Goal: Navigation & Orientation: Find specific page/section

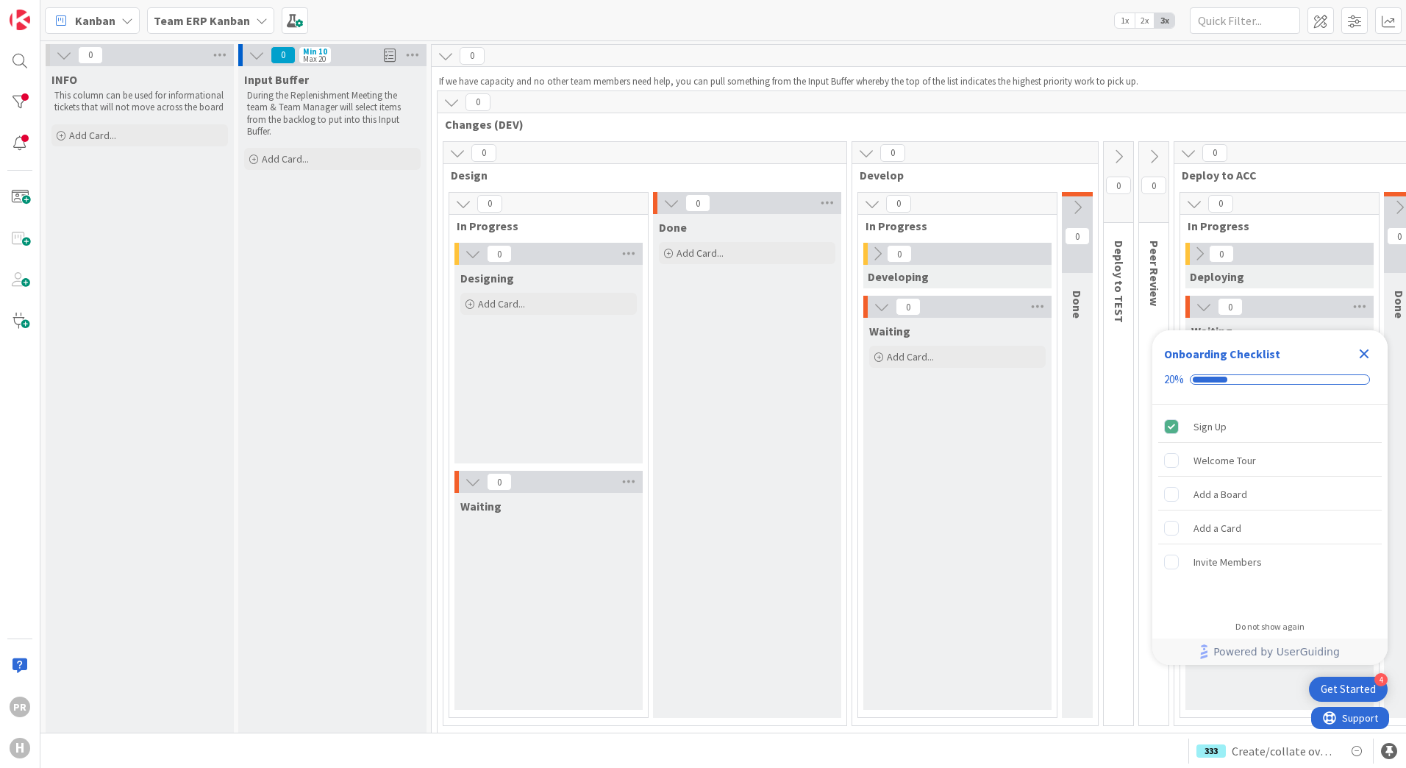
click at [207, 23] on b "Team ERP Kanban" at bounding box center [202, 20] width 96 height 15
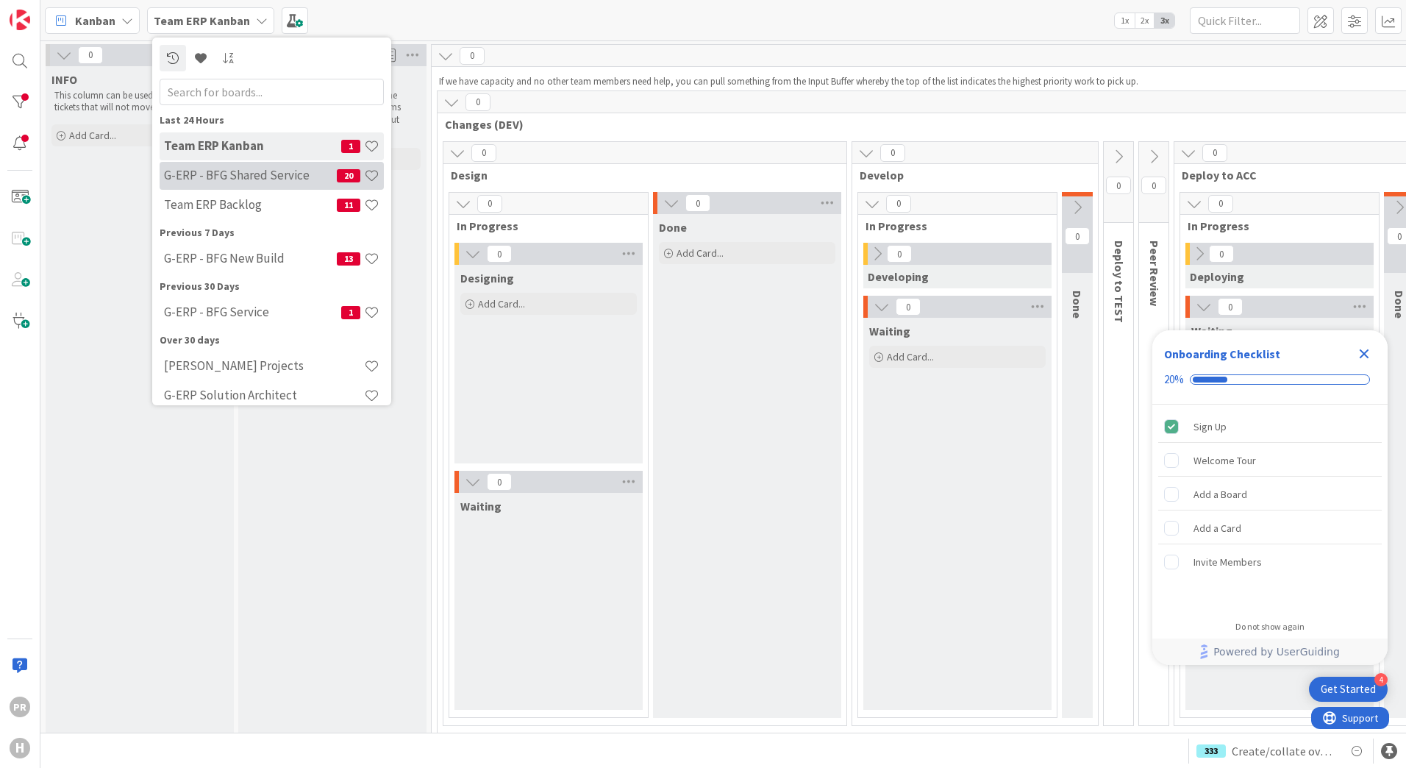
click at [243, 185] on div "G-ERP - BFG Shared Service 20" at bounding box center [272, 176] width 224 height 28
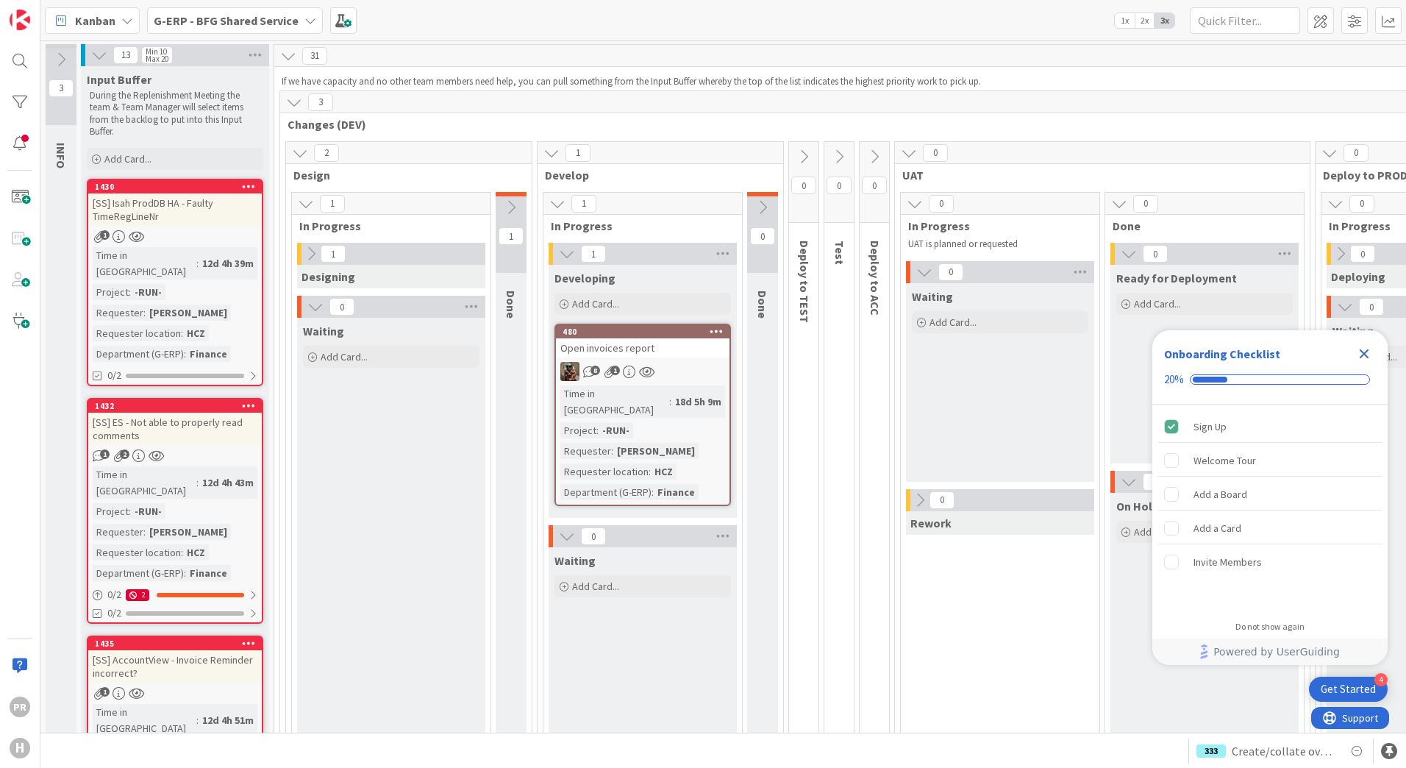
click at [1362, 351] on icon "Close Checklist" at bounding box center [1364, 354] width 10 height 10
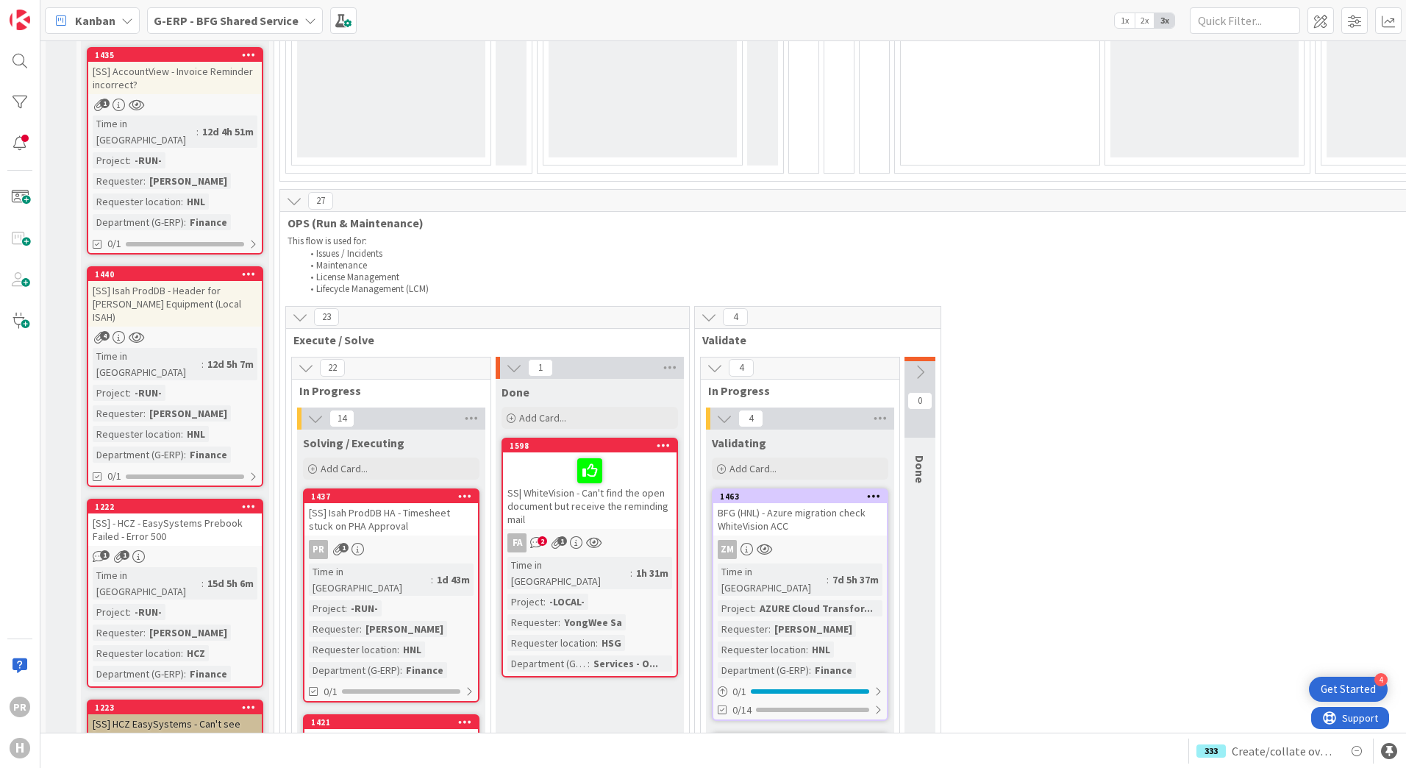
scroll to position [662, 0]
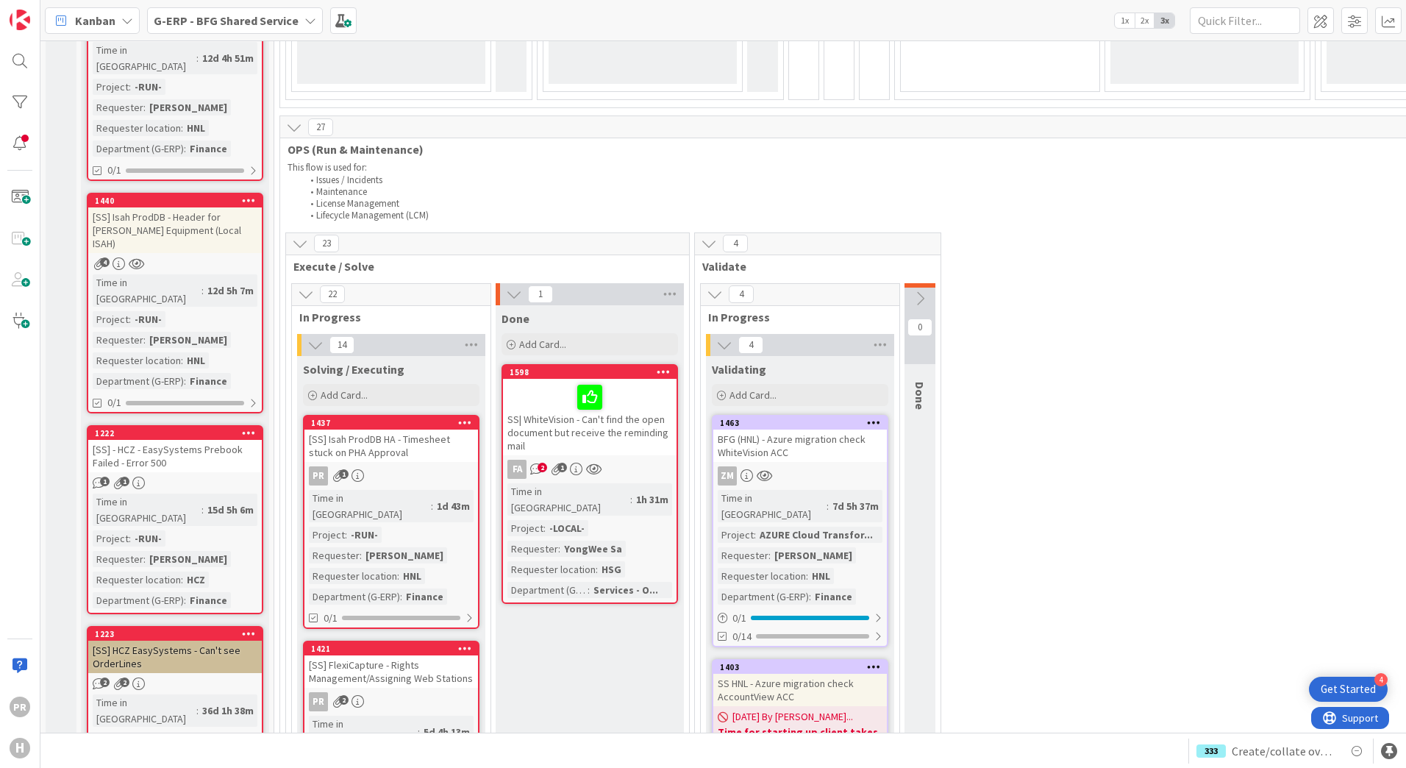
click at [562, 422] on div "SS| WhiteVision - Can't find the open document but receive the reminding mail" at bounding box center [590, 417] width 174 height 76
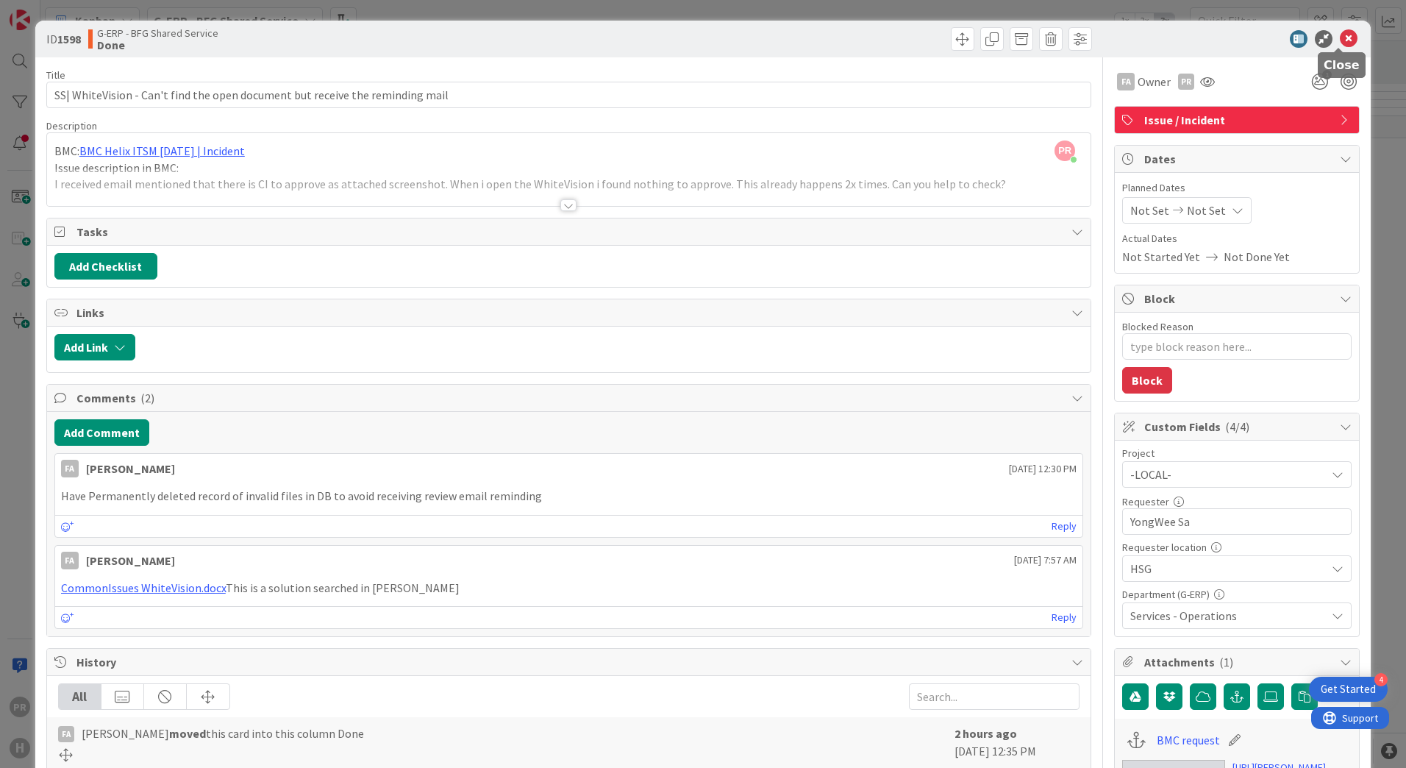
click at [1340, 33] on icon at bounding box center [1349, 39] width 18 height 18
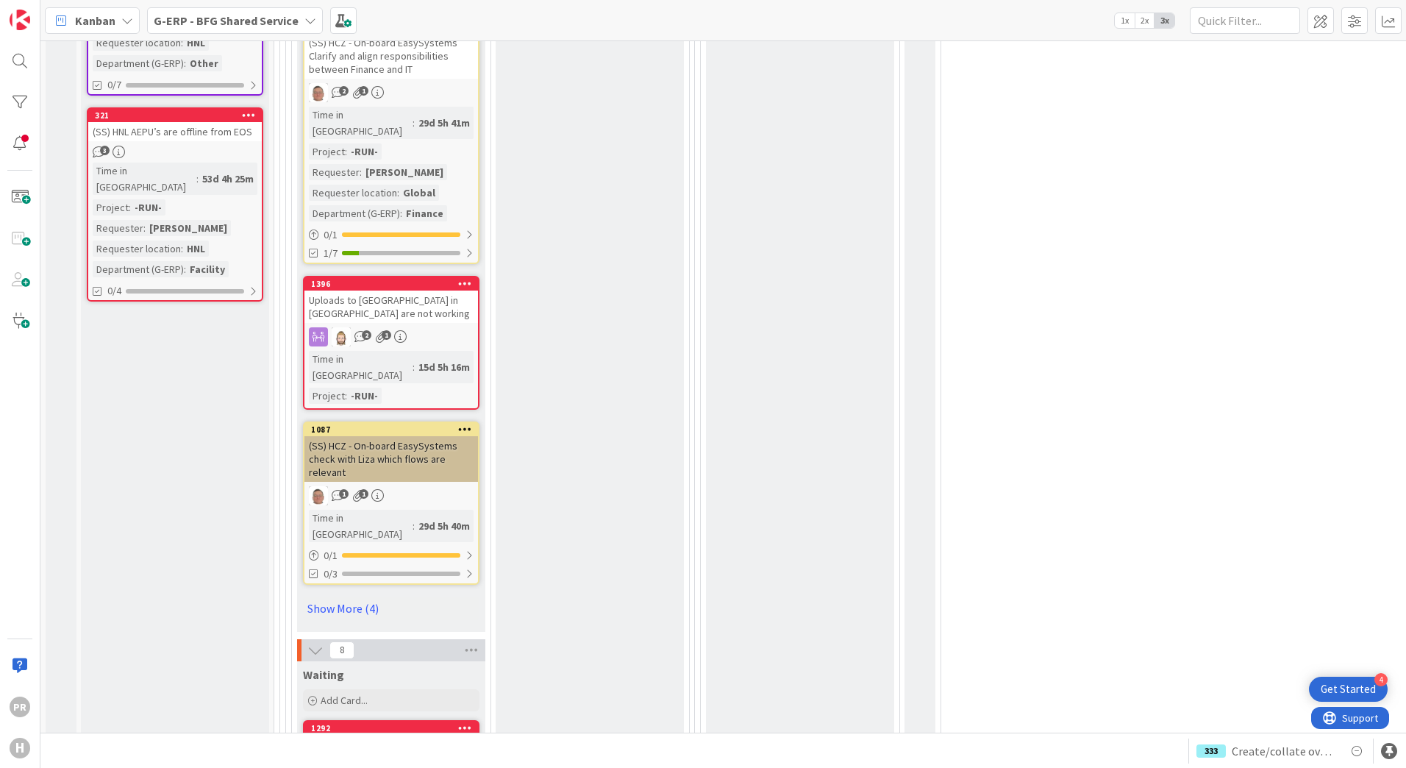
scroll to position [2500, 0]
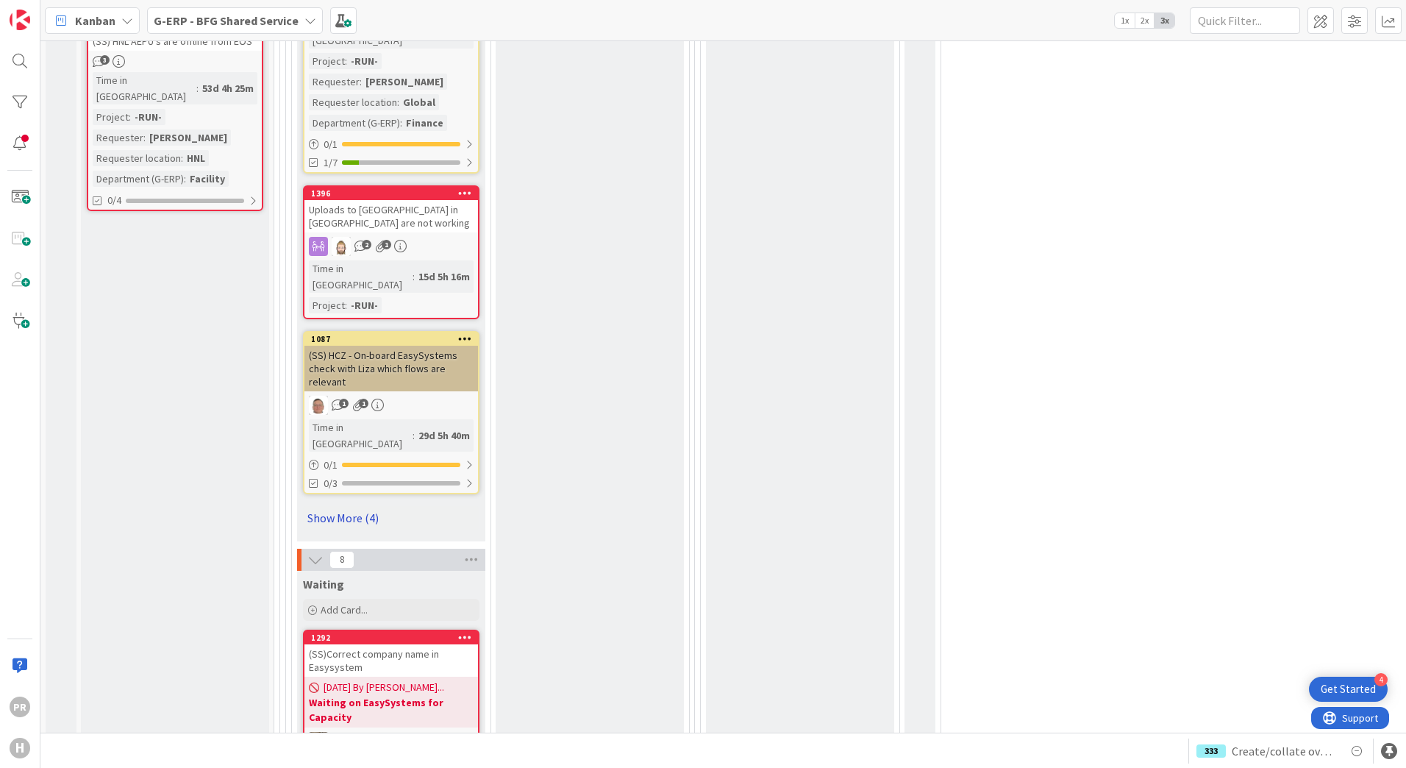
click at [361, 506] on link "Show More (4)" at bounding box center [391, 518] width 176 height 24
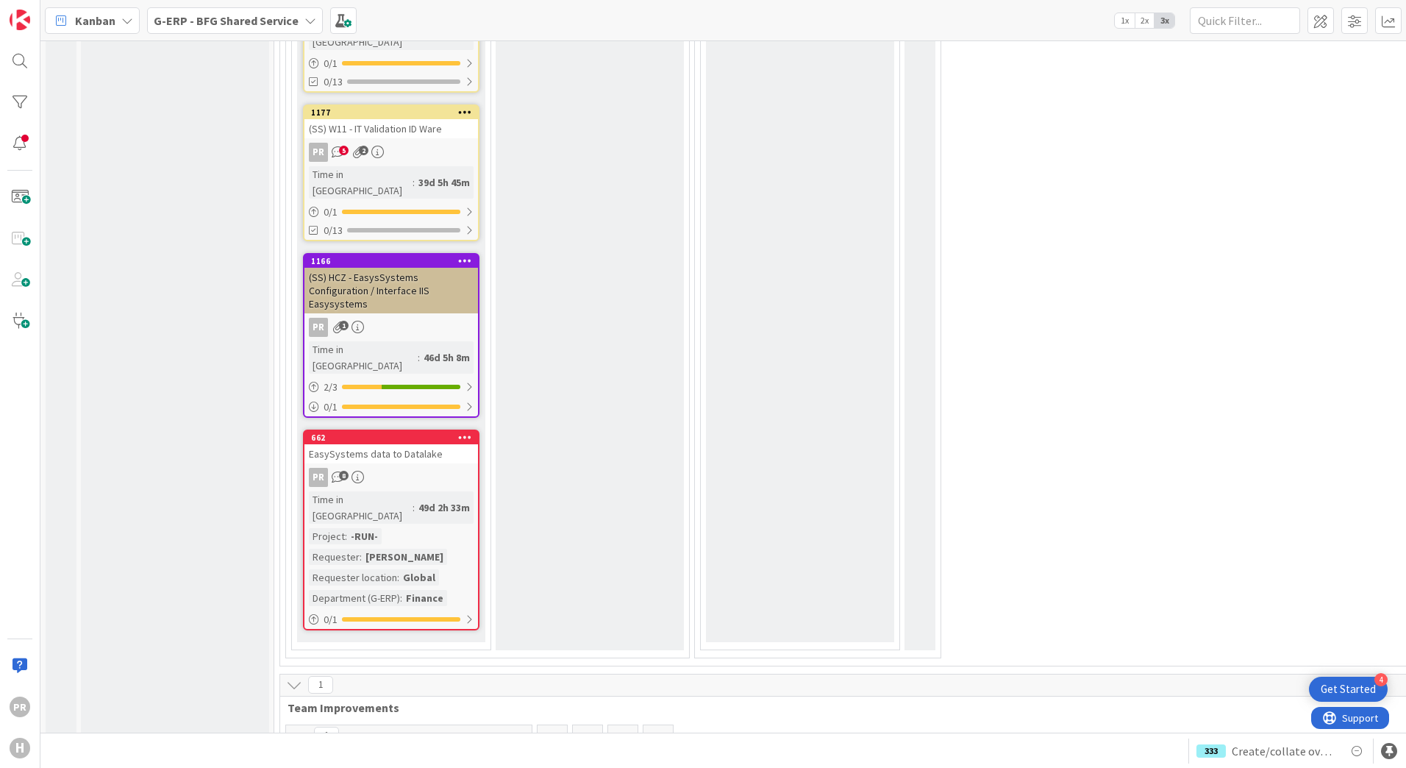
scroll to position [4997, 0]
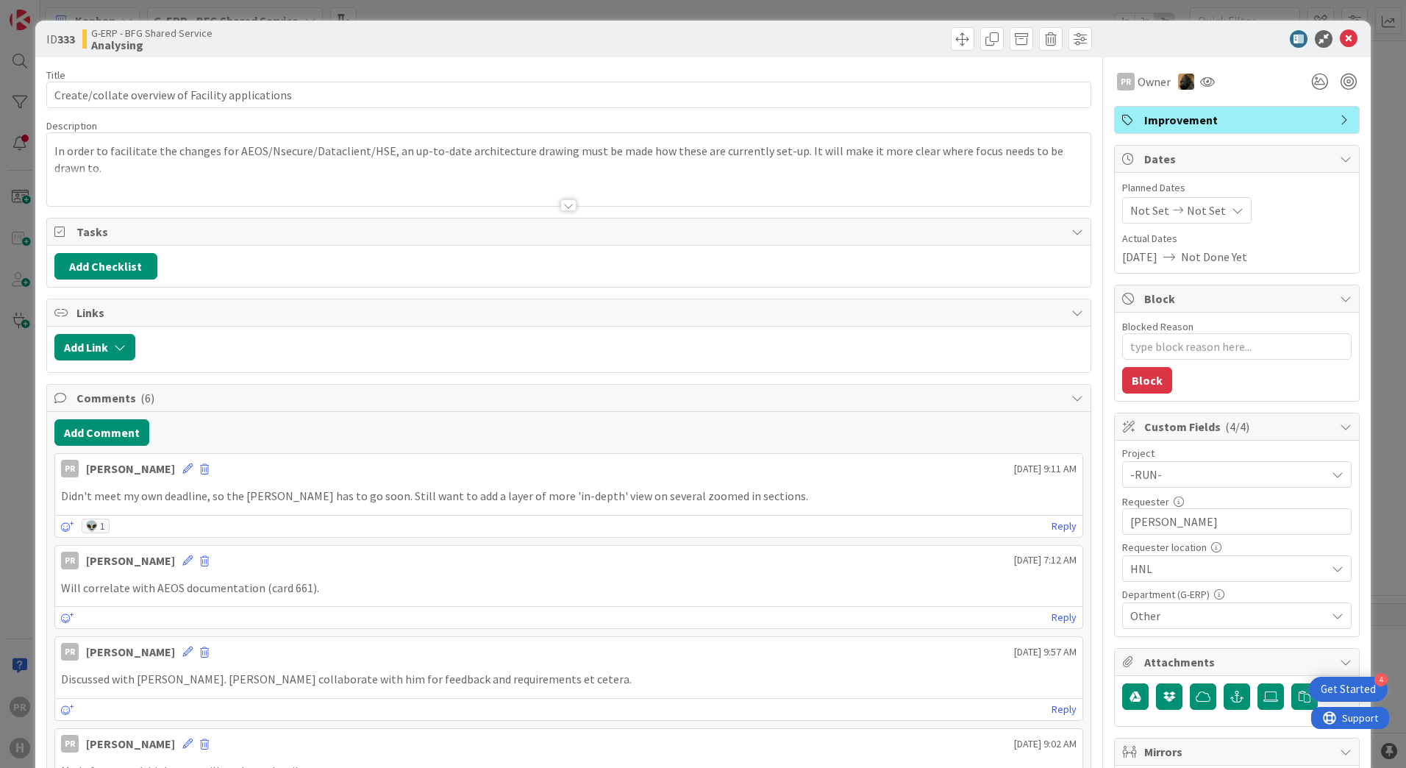
type textarea "x"
click at [1340, 43] on icon at bounding box center [1349, 39] width 18 height 18
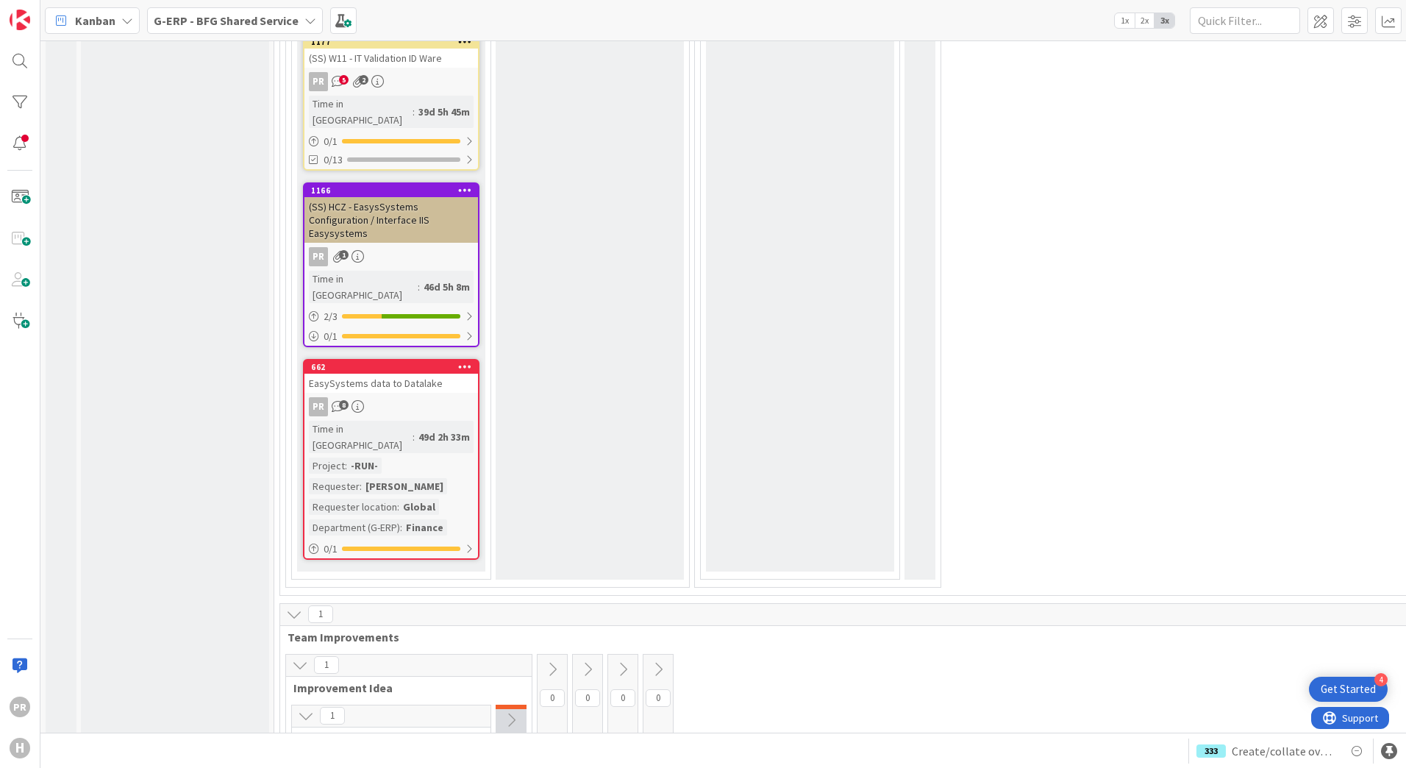
scroll to position [4980, 0]
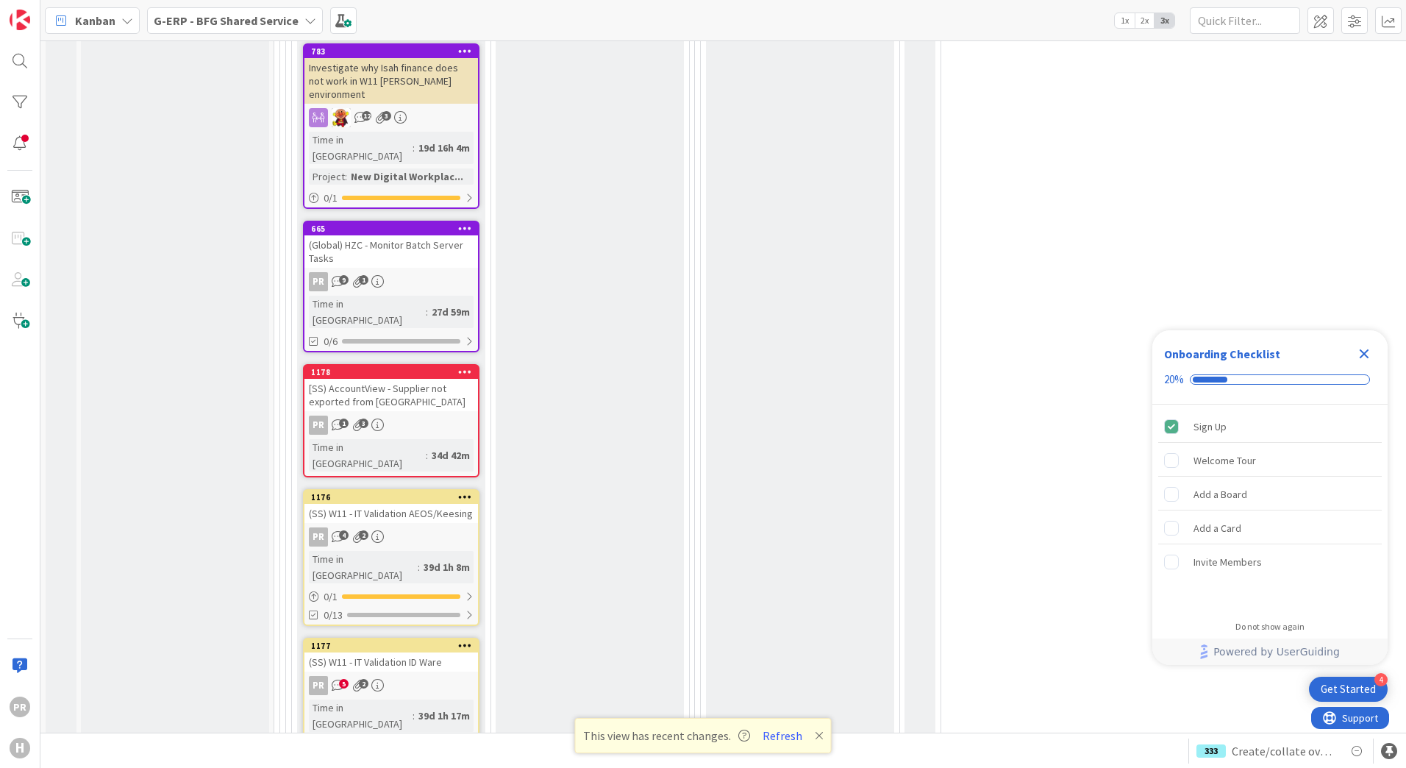
scroll to position [3676, 0]
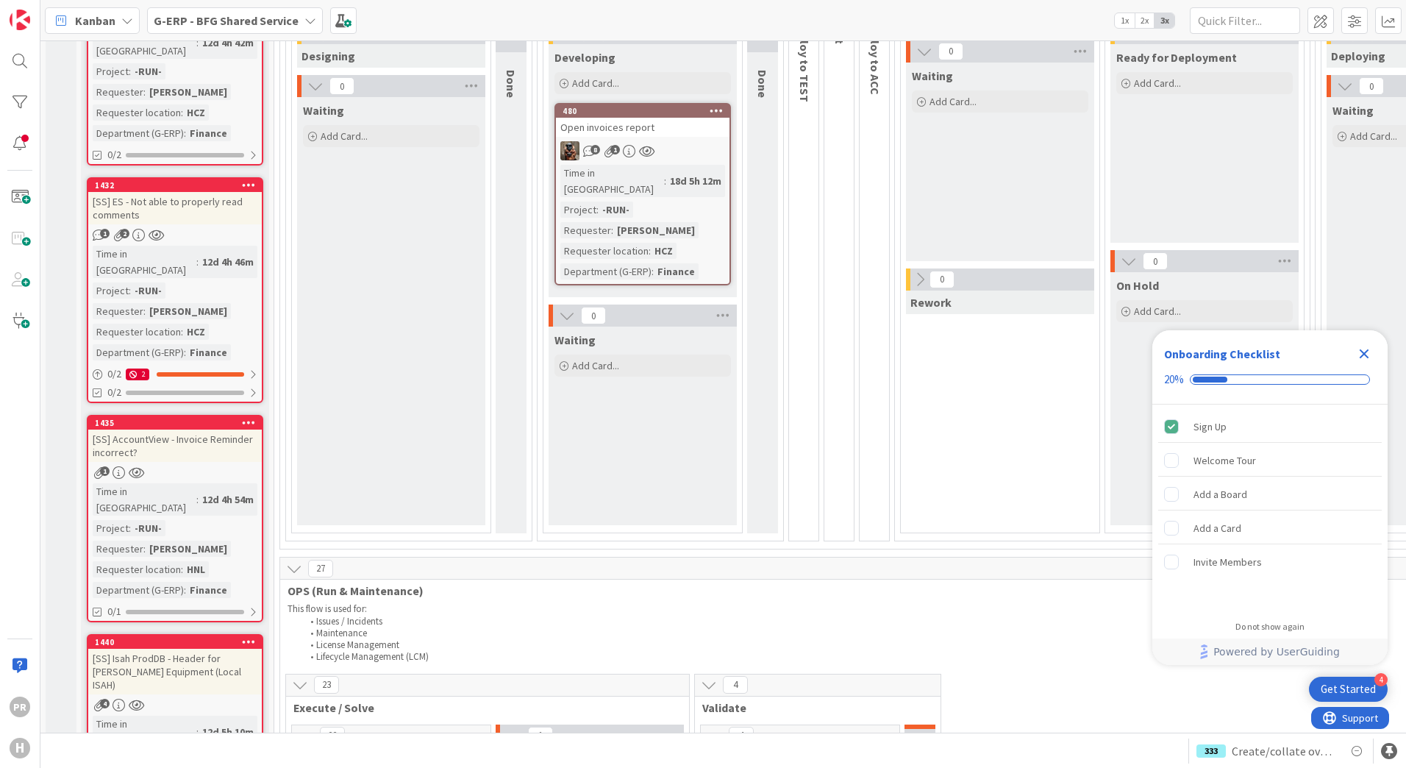
scroll to position [294, 0]
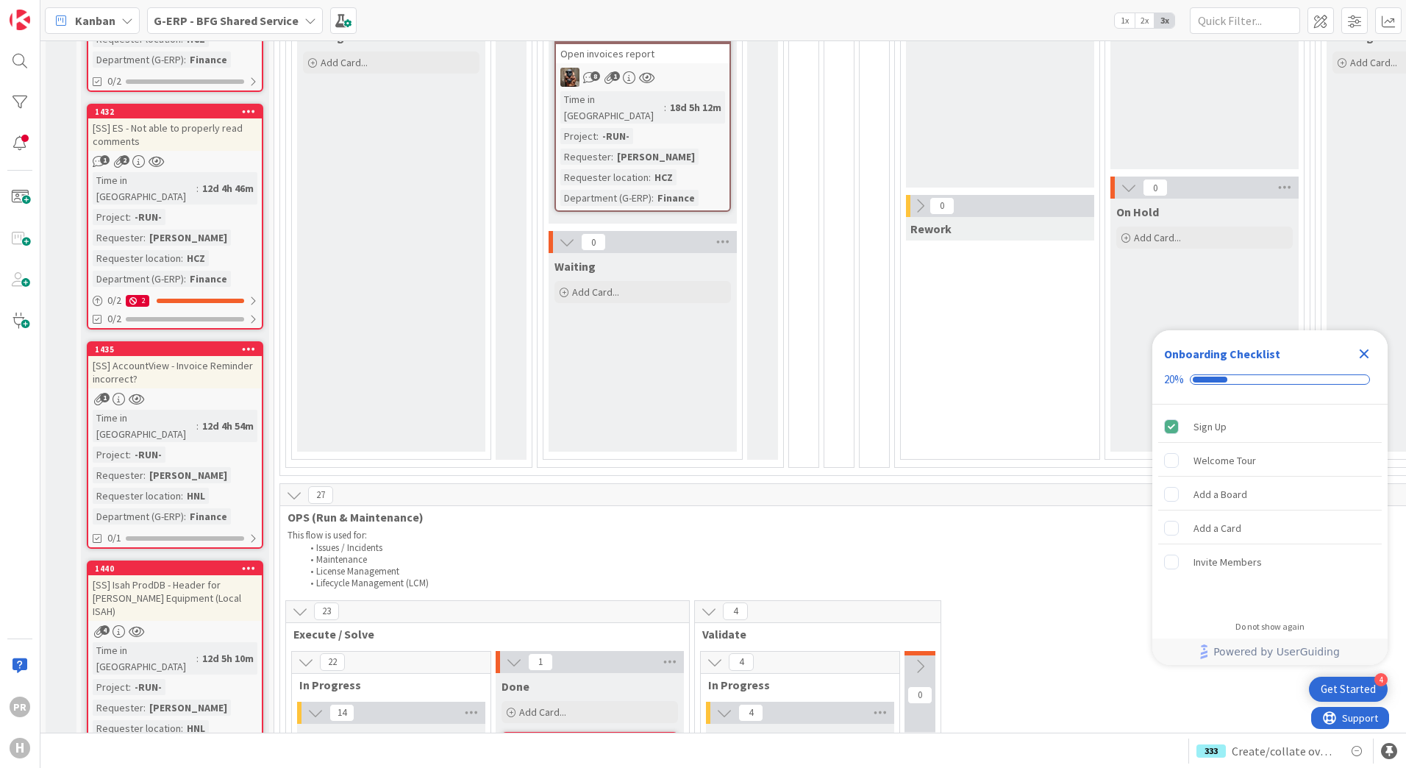
click at [204, 356] on div "[SS] AccountView - Invoice Reminder incorrect?" at bounding box center [175, 372] width 174 height 32
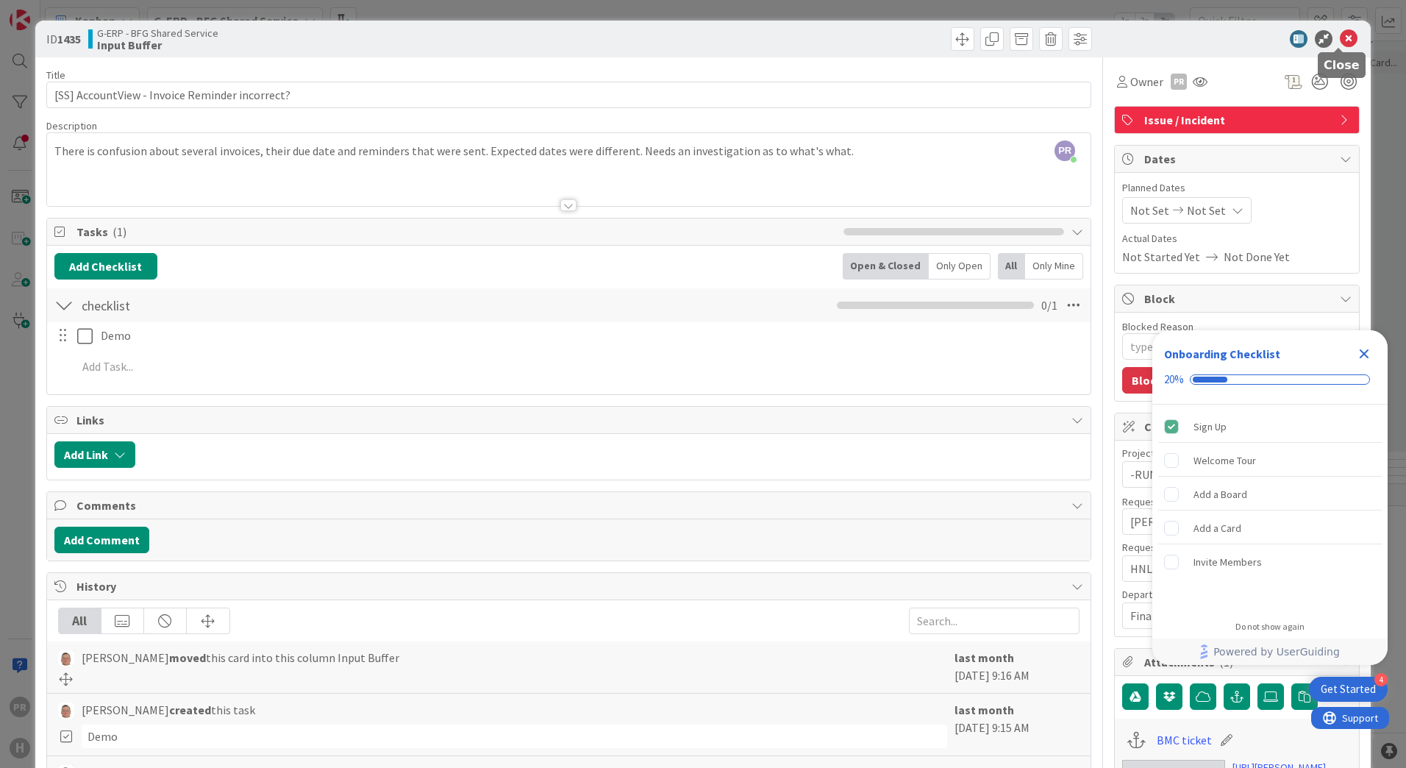
click at [1340, 37] on icon at bounding box center [1349, 39] width 18 height 18
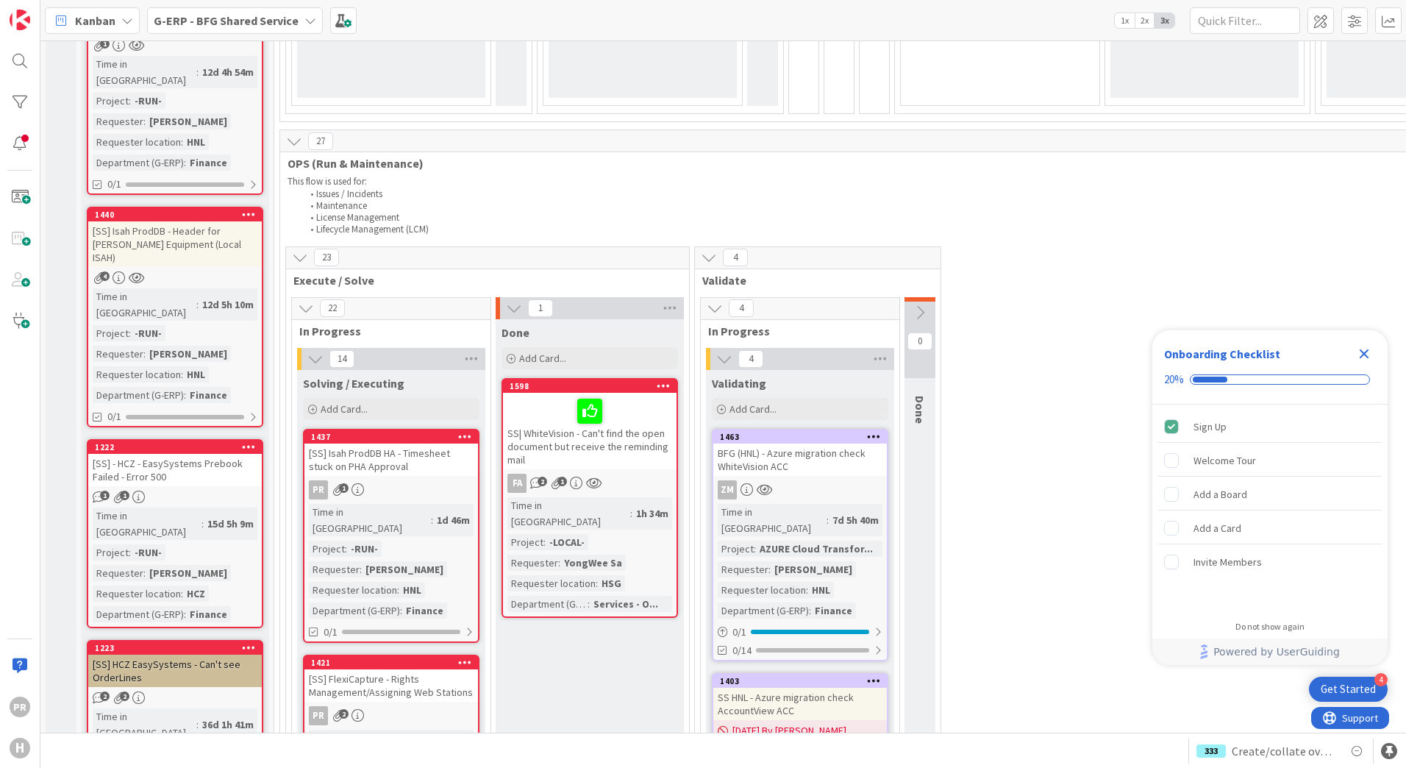
scroll to position [662, 0]
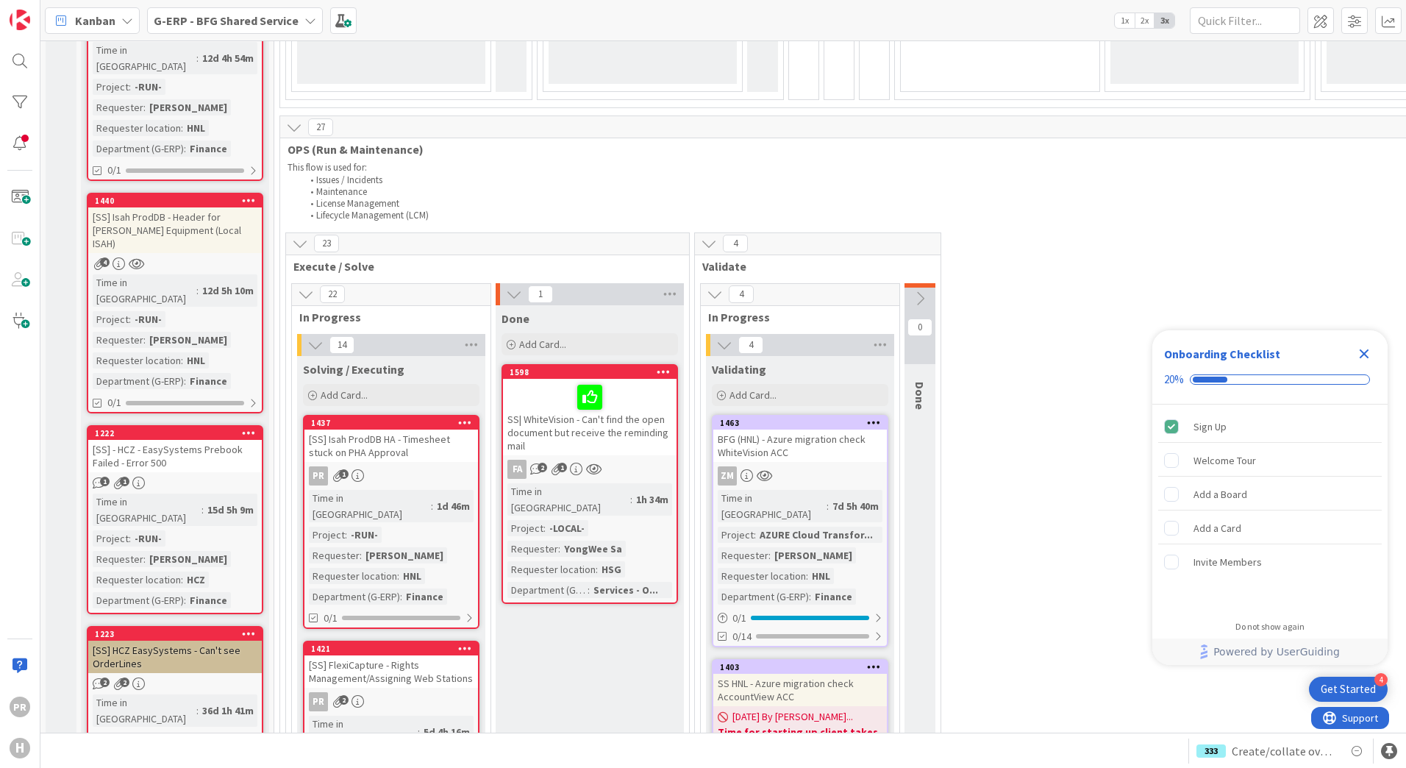
click at [162, 440] on div "[SS] - HCZ - EasySystems Prebook Failed - Error 500" at bounding box center [175, 456] width 174 height 32
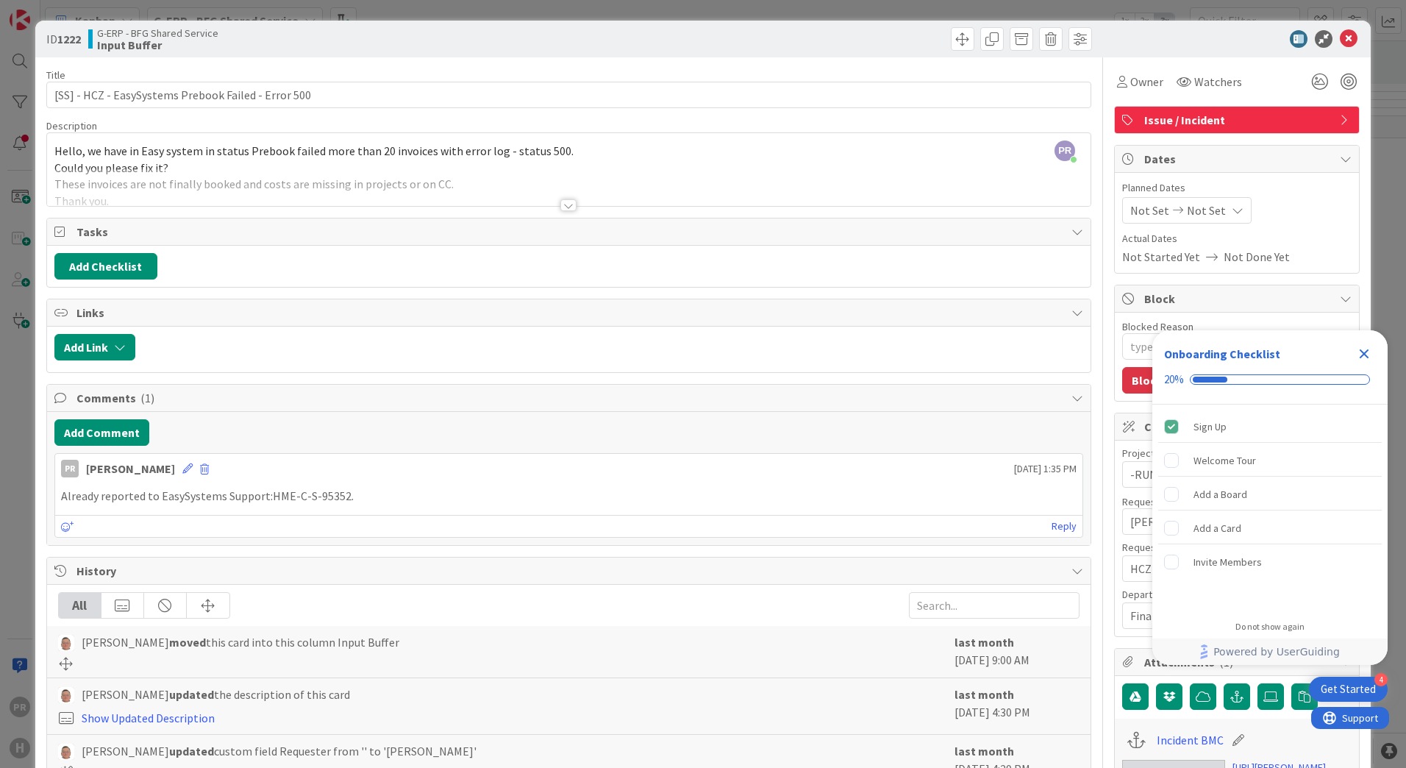
click at [561, 206] on div at bounding box center [568, 205] width 16 height 12
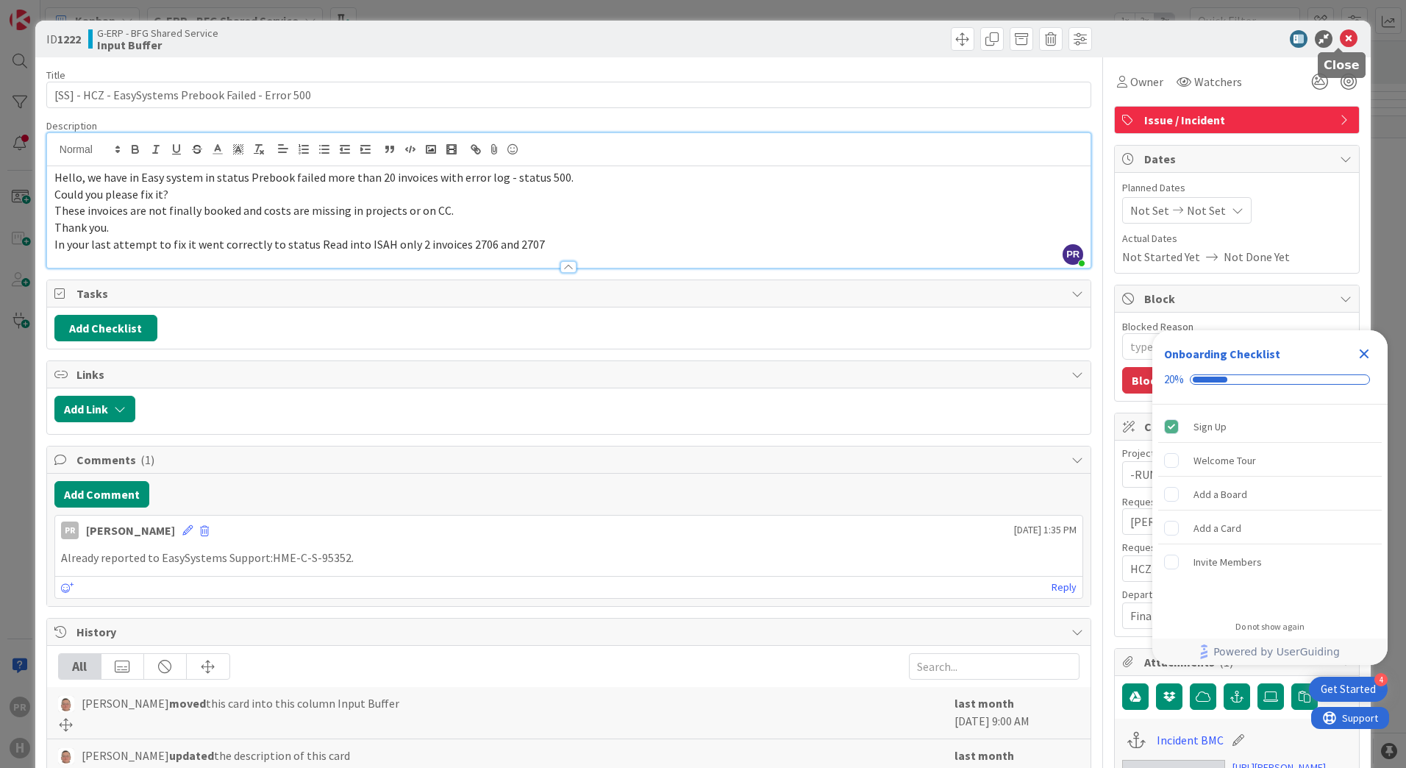
click at [1340, 35] on icon at bounding box center [1349, 39] width 18 height 18
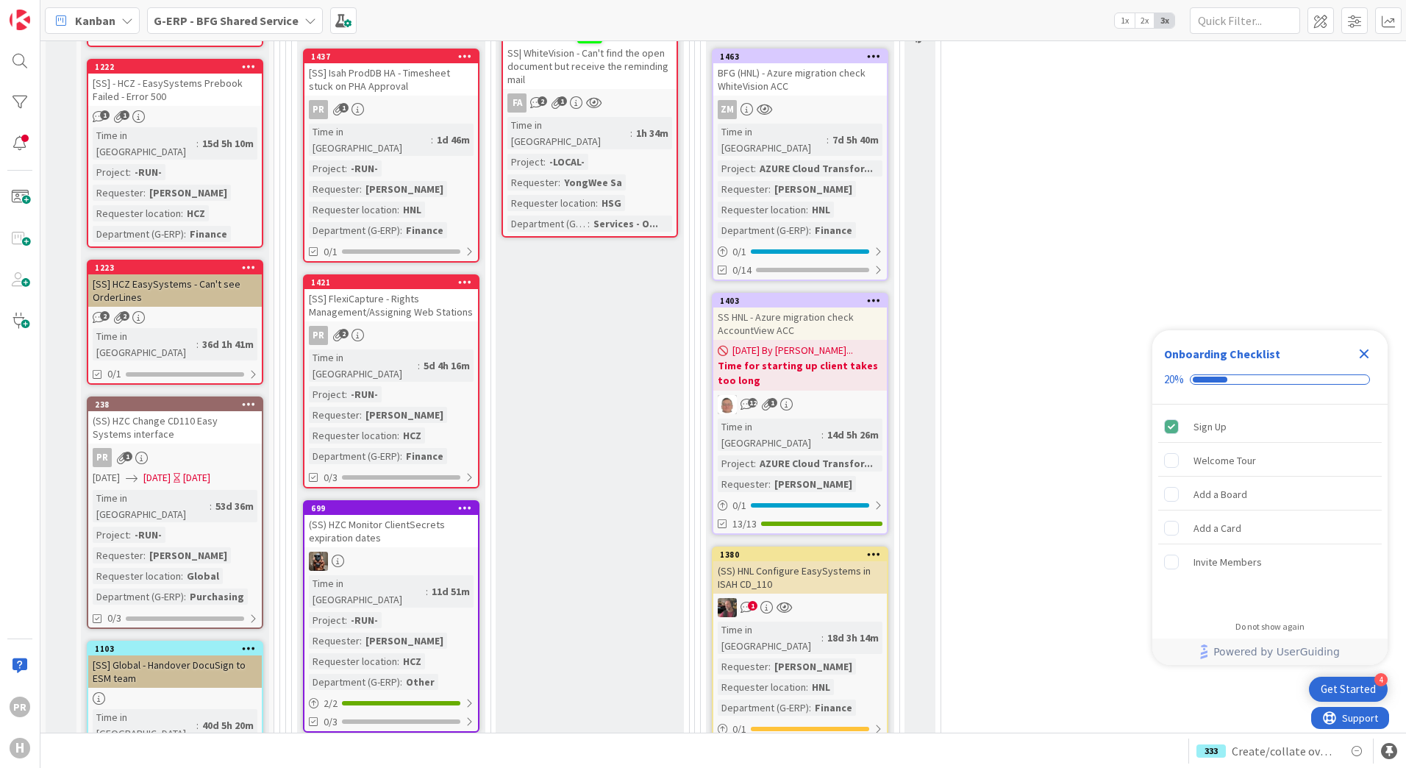
scroll to position [1029, 0]
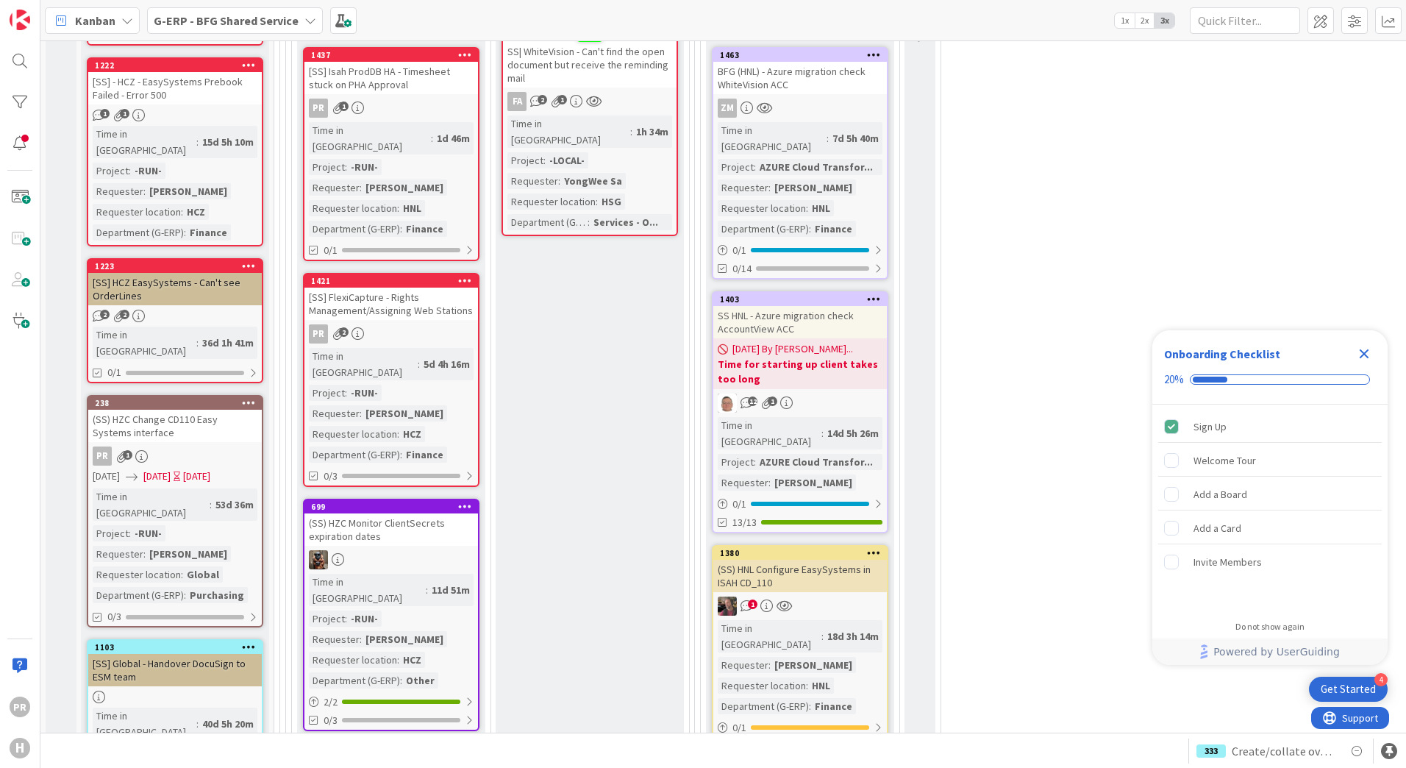
click at [185, 273] on div "[SS] HCZ EasySystems - Can't see OrderLines" at bounding box center [175, 289] width 174 height 32
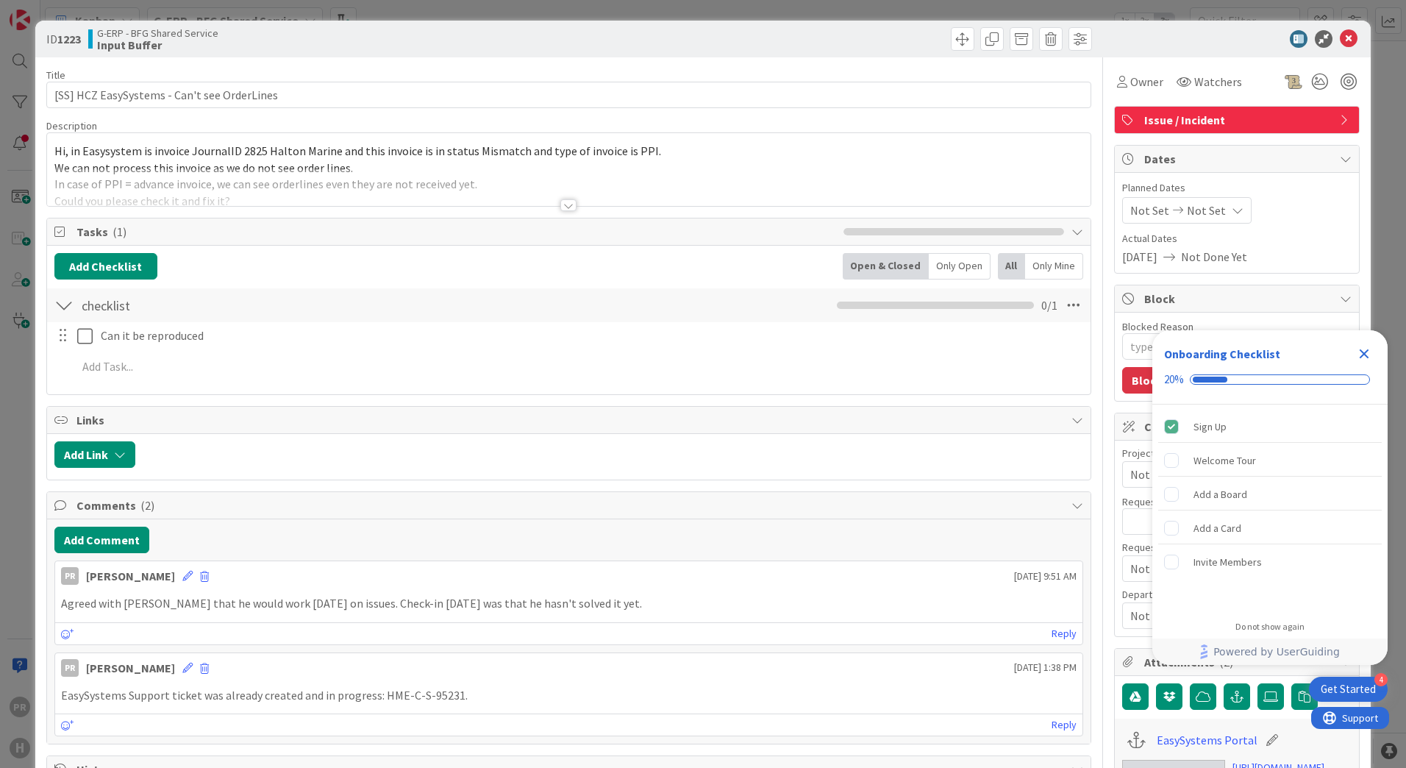
type textarea "x"
click at [560, 205] on div at bounding box center [568, 205] width 16 height 12
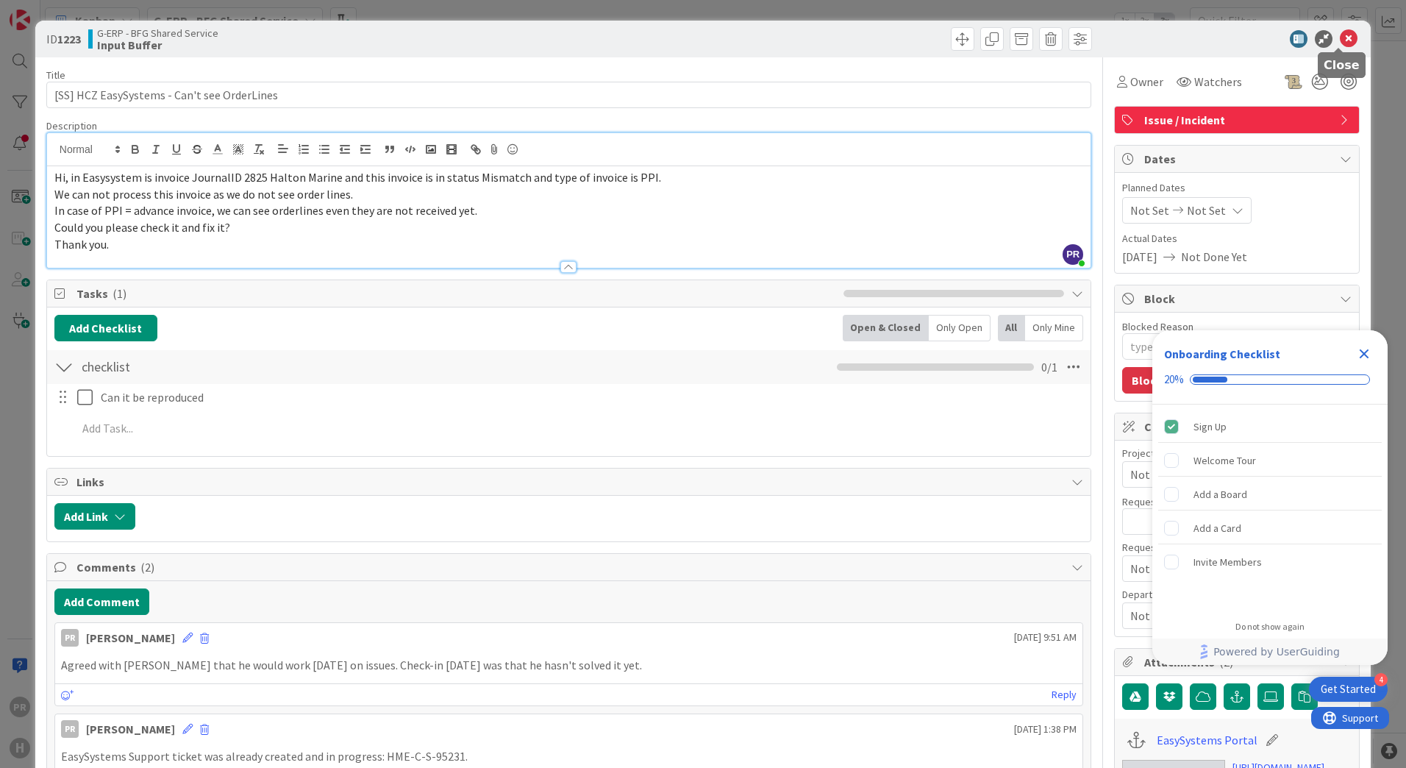
click at [1340, 35] on icon at bounding box center [1349, 39] width 18 height 18
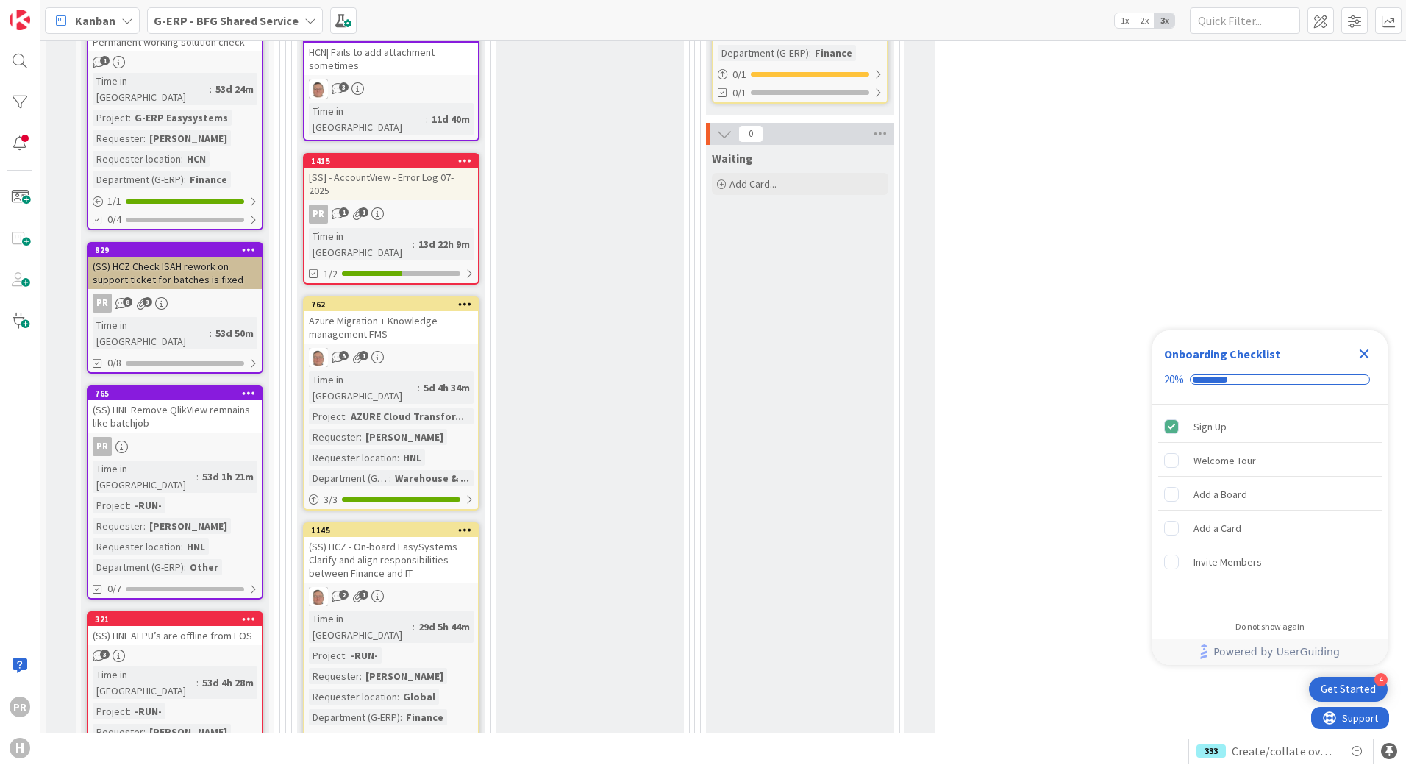
scroll to position [1912, 0]
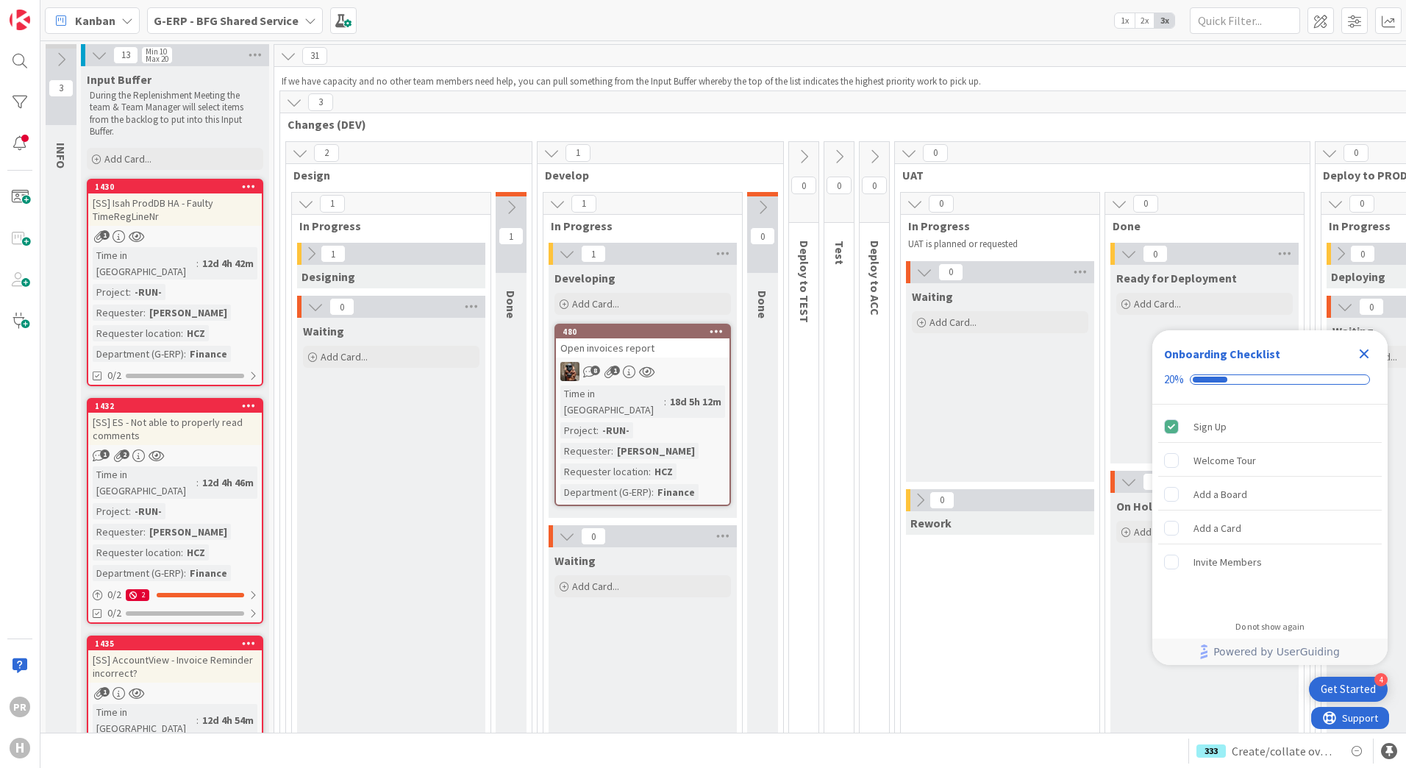
scroll to position [1912, 0]
